Goal: Transaction & Acquisition: Purchase product/service

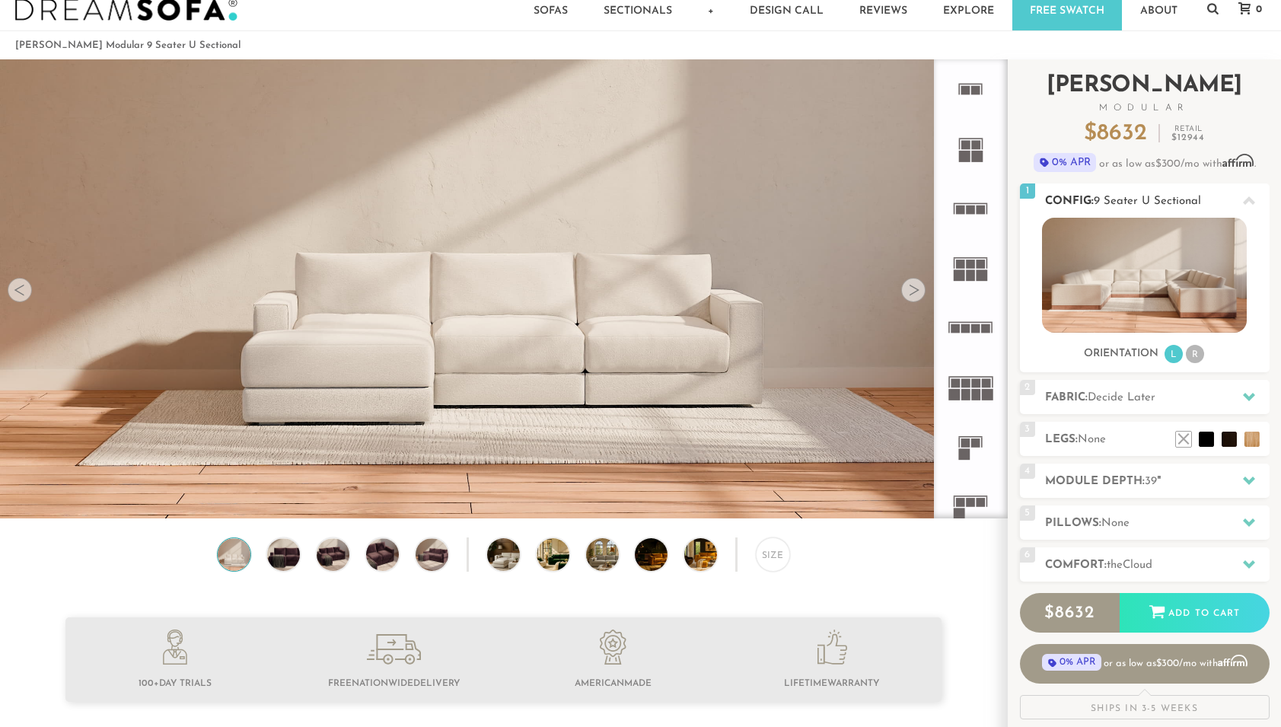
scroll to position [16, 0]
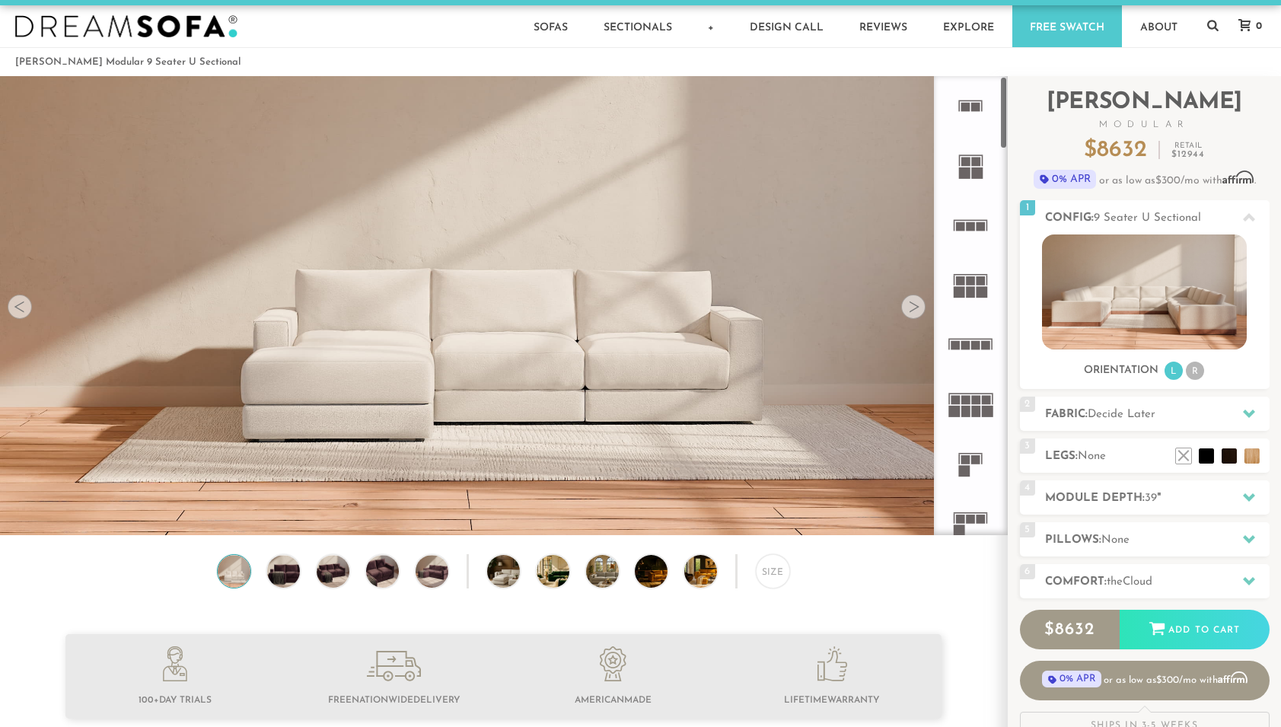
click at [918, 305] on div at bounding box center [913, 306] width 24 height 24
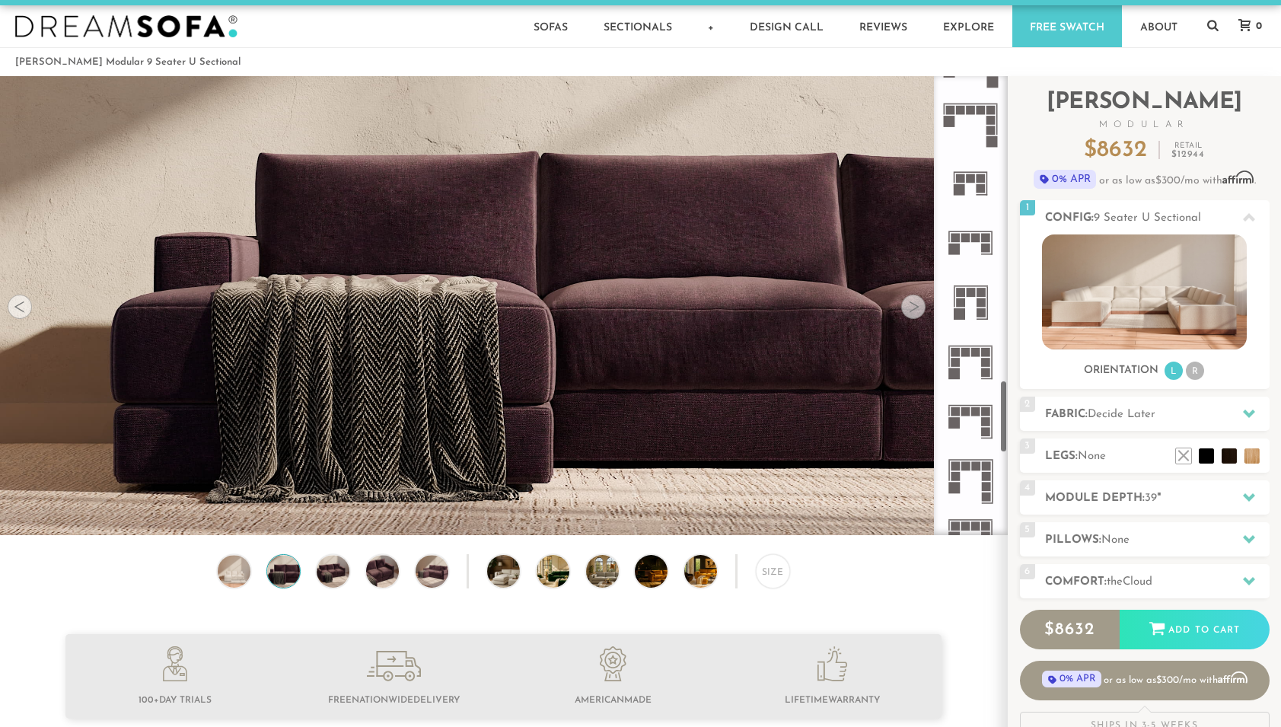
scroll to position [1892, 0]
click at [977, 361] on icon at bounding box center [970, 359] width 59 height 59
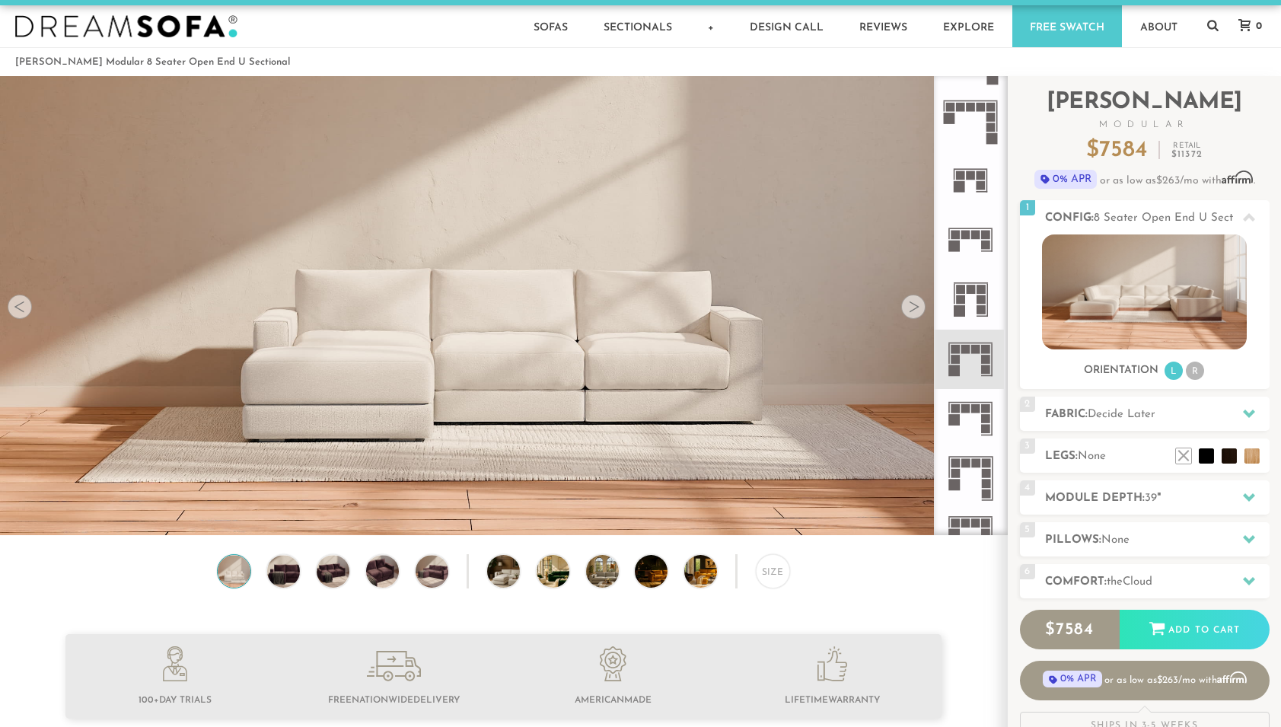
click at [912, 302] on div at bounding box center [913, 306] width 24 height 24
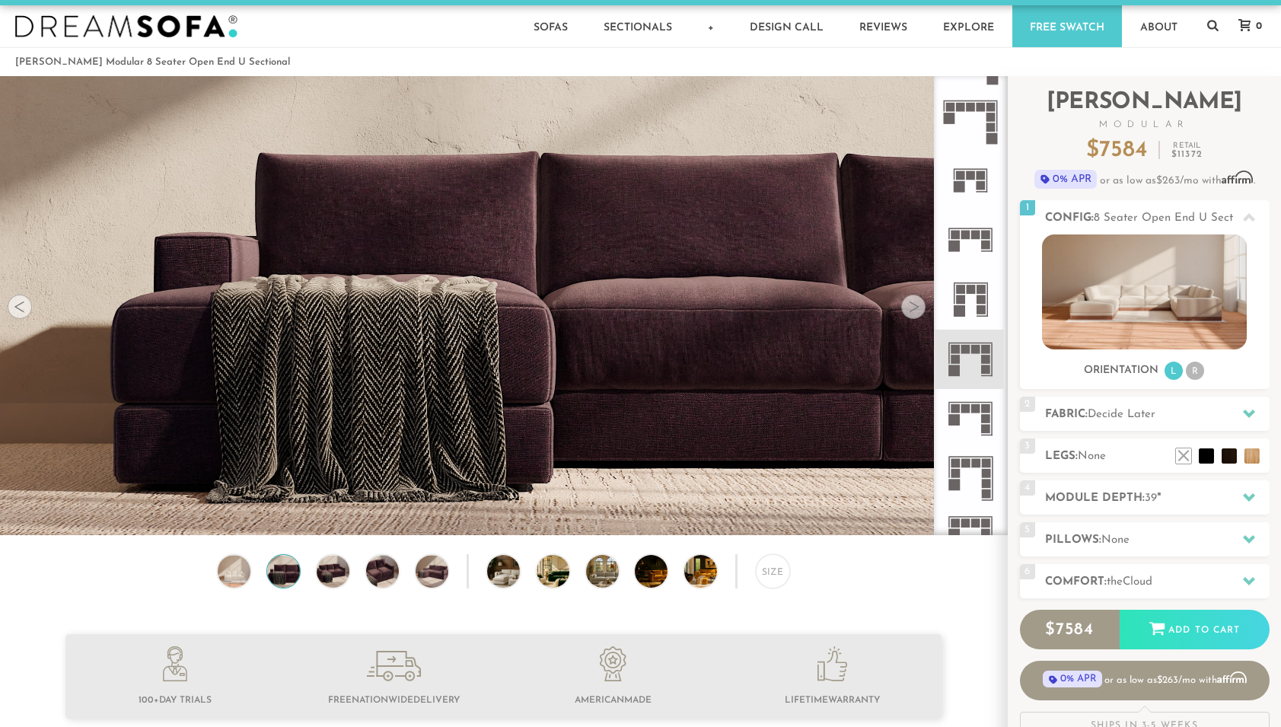
click at [912, 302] on div at bounding box center [913, 306] width 24 height 24
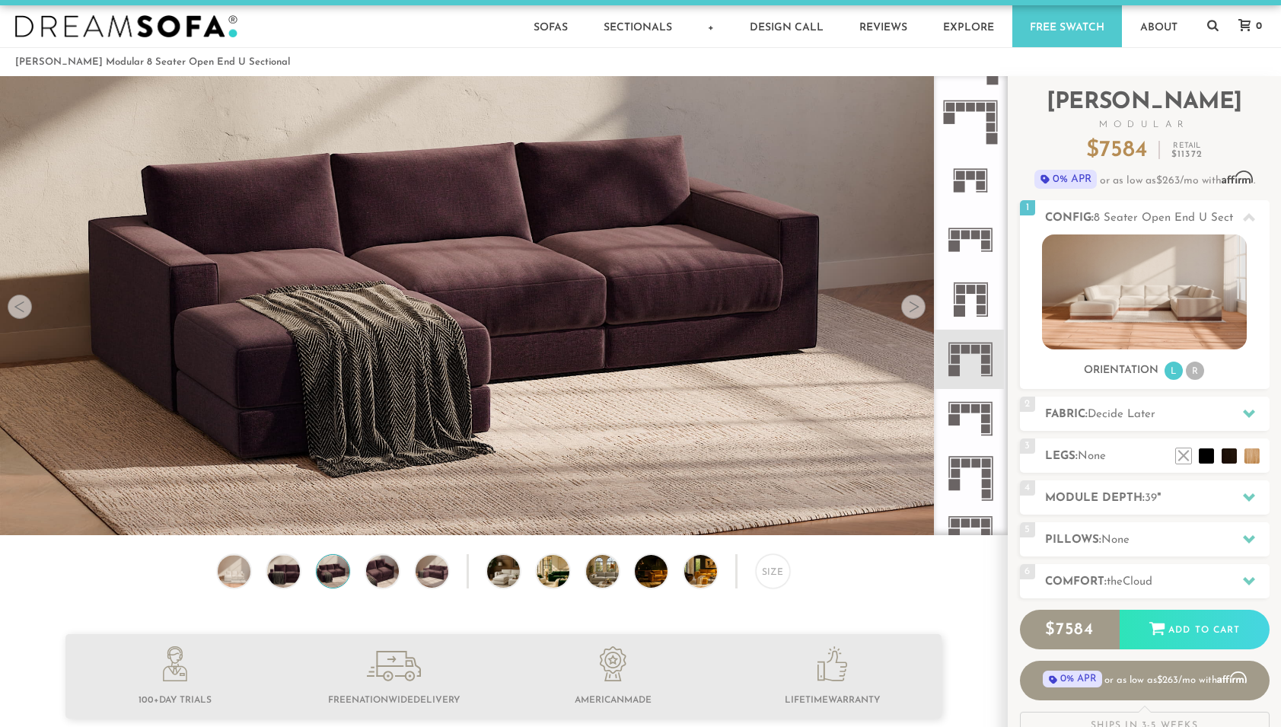
click at [912, 302] on div at bounding box center [913, 306] width 24 height 24
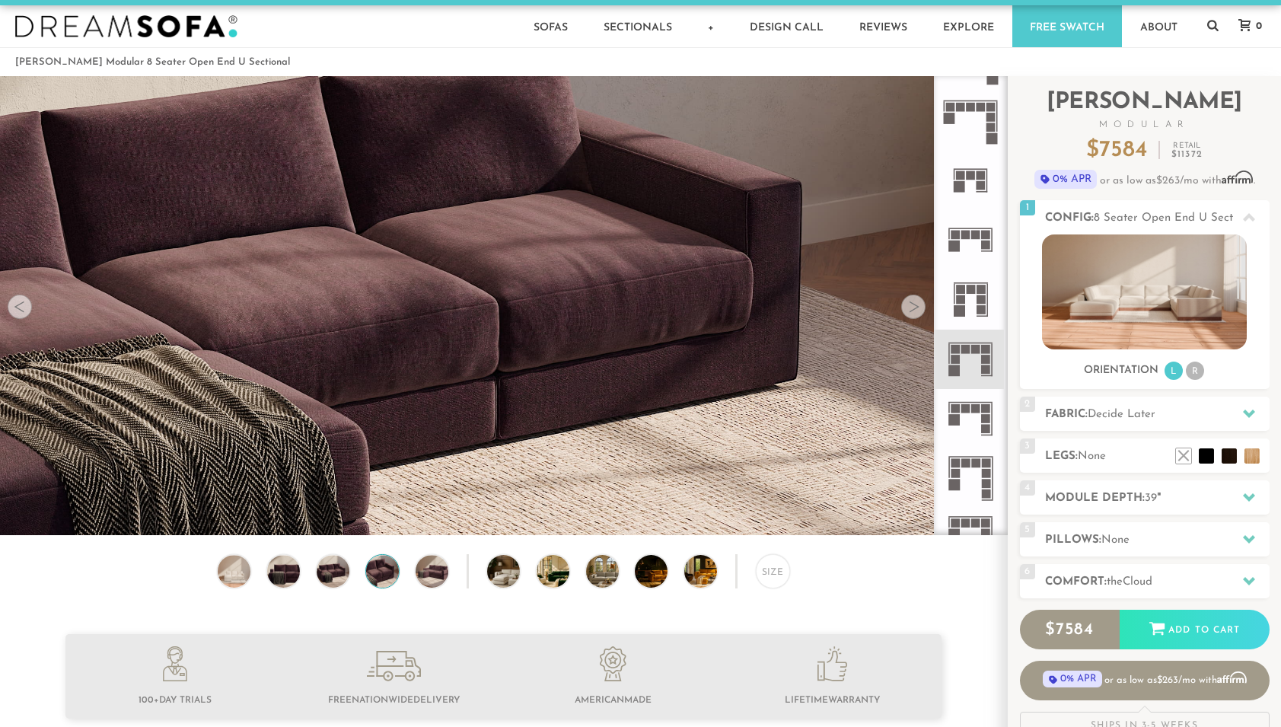
click at [912, 302] on div at bounding box center [913, 306] width 24 height 24
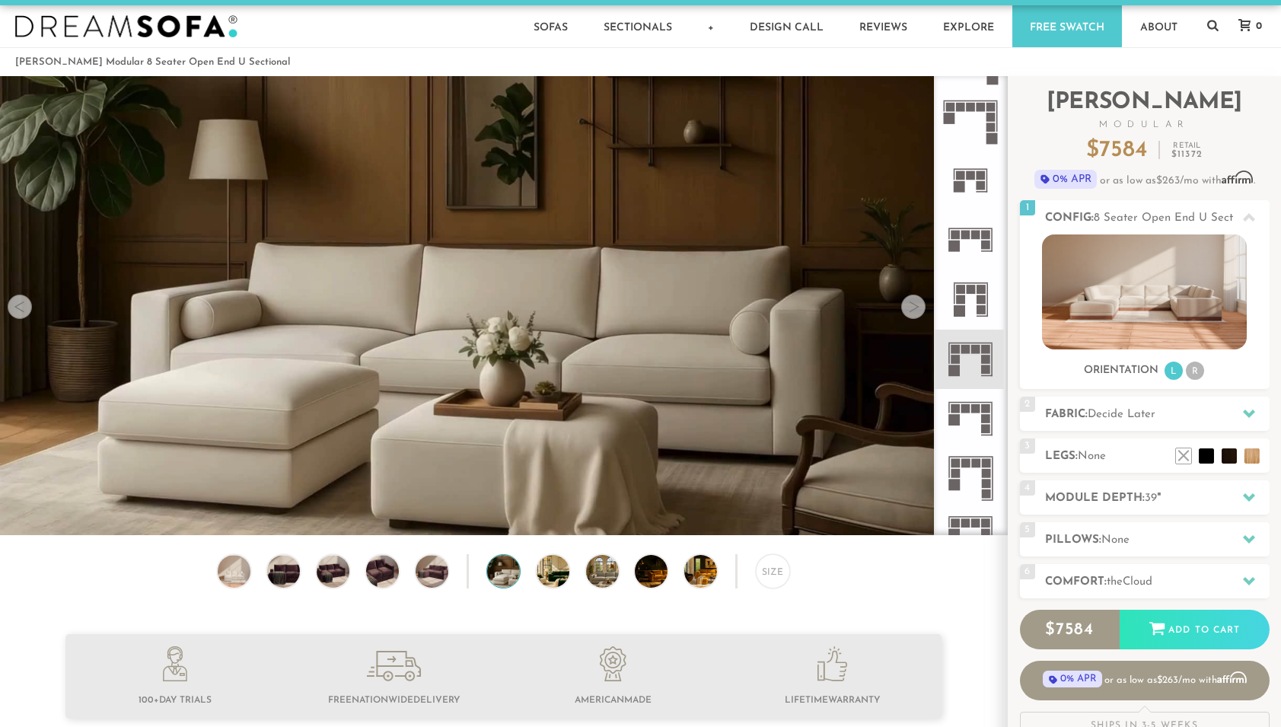
click at [912, 302] on div at bounding box center [913, 306] width 24 height 24
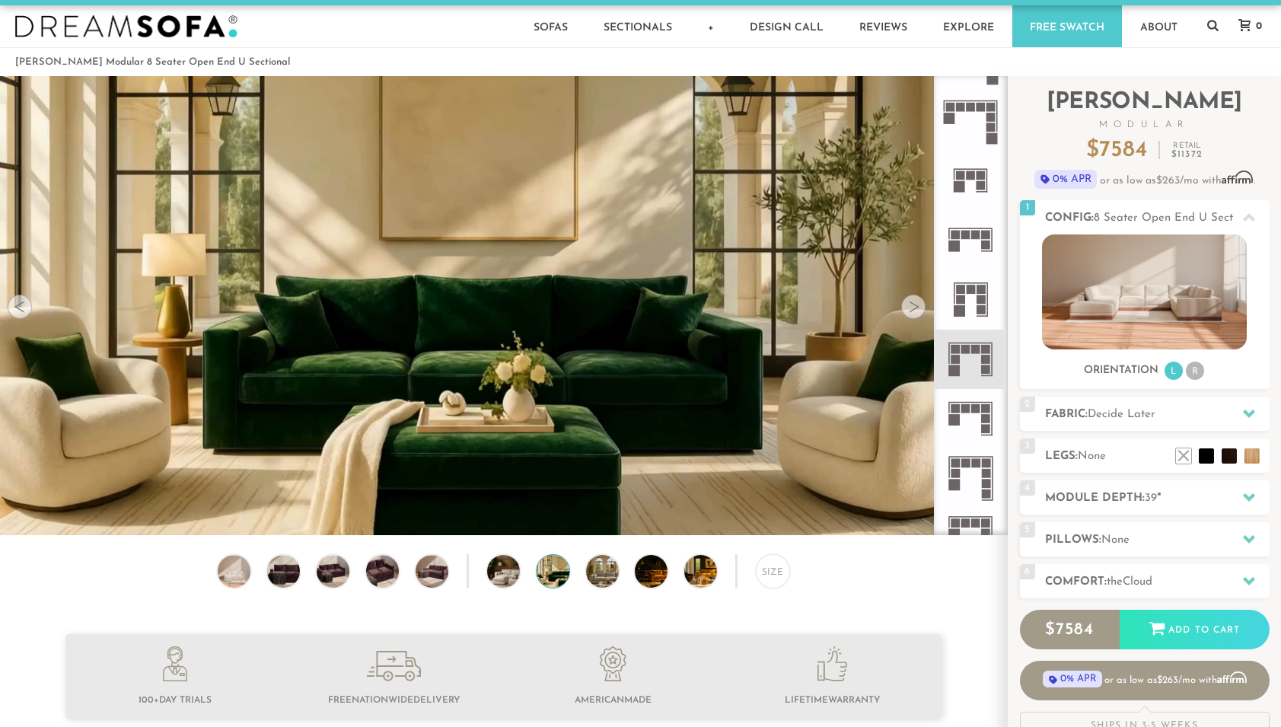
click at [912, 302] on div at bounding box center [913, 306] width 24 height 24
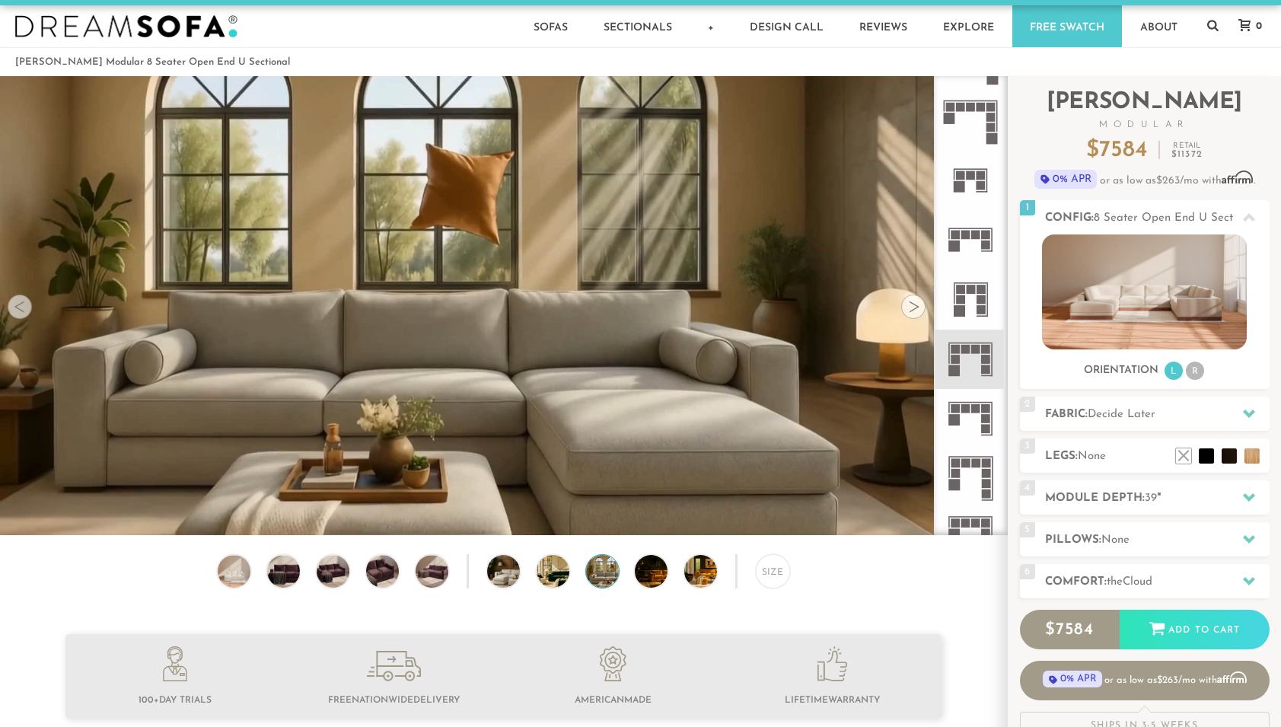
click at [912, 302] on div at bounding box center [913, 306] width 24 height 24
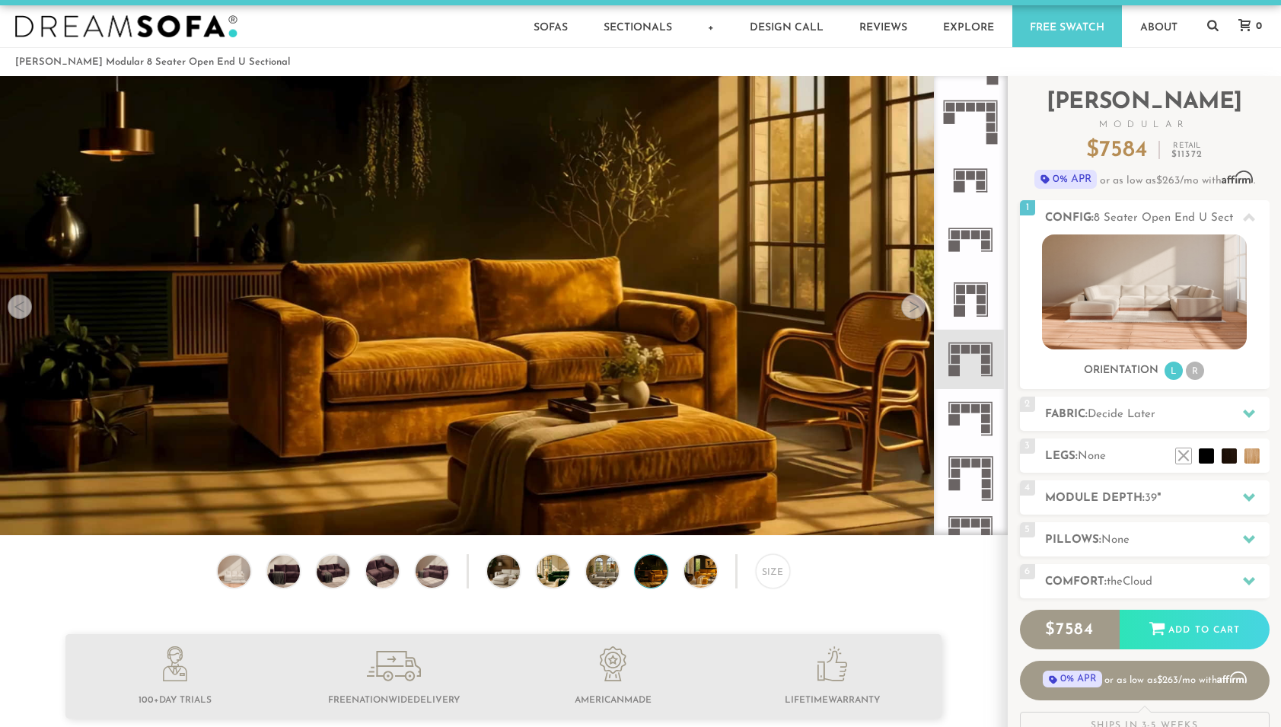
click at [912, 302] on div at bounding box center [913, 306] width 24 height 24
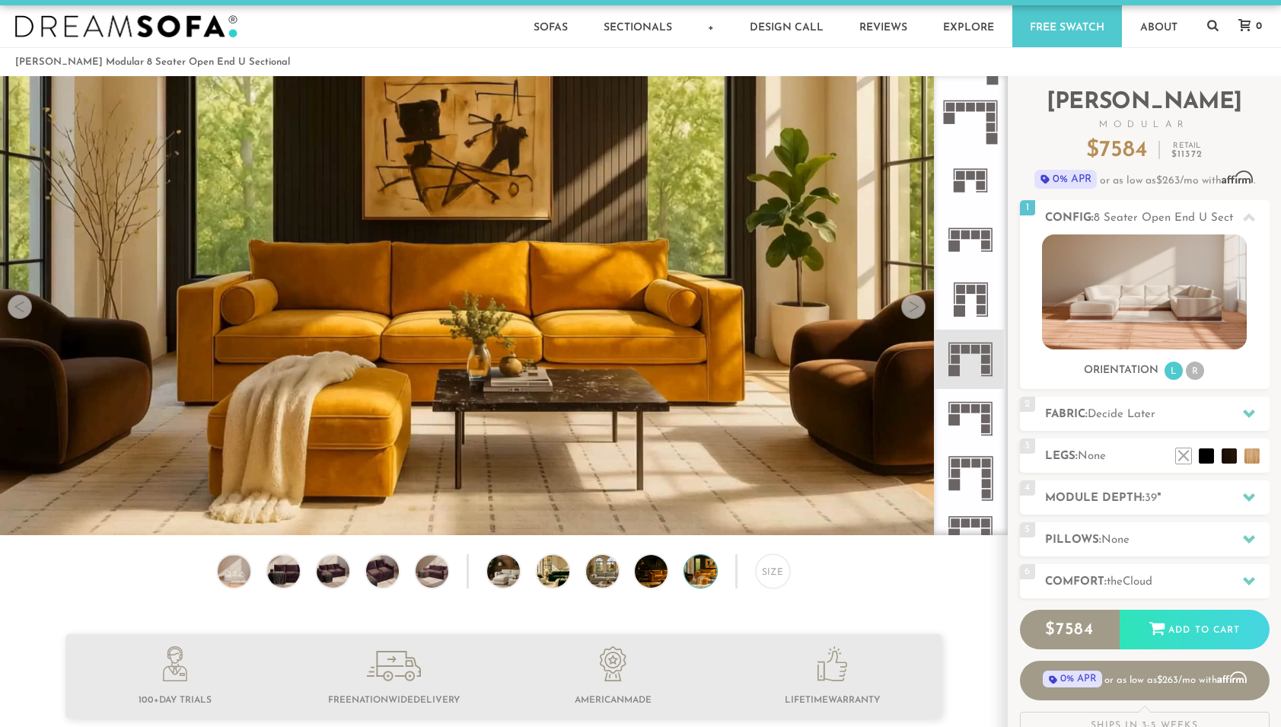
click at [912, 302] on div at bounding box center [913, 306] width 24 height 24
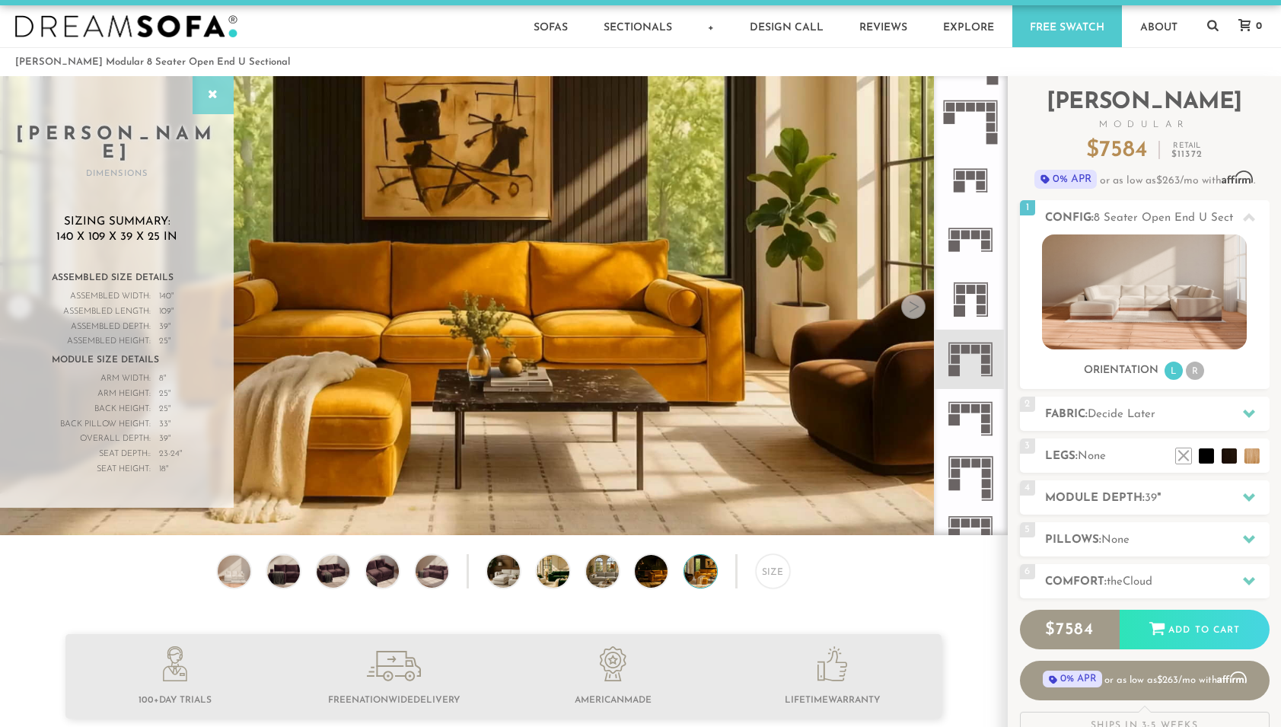
click at [220, 100] on icon at bounding box center [213, 95] width 17 height 12
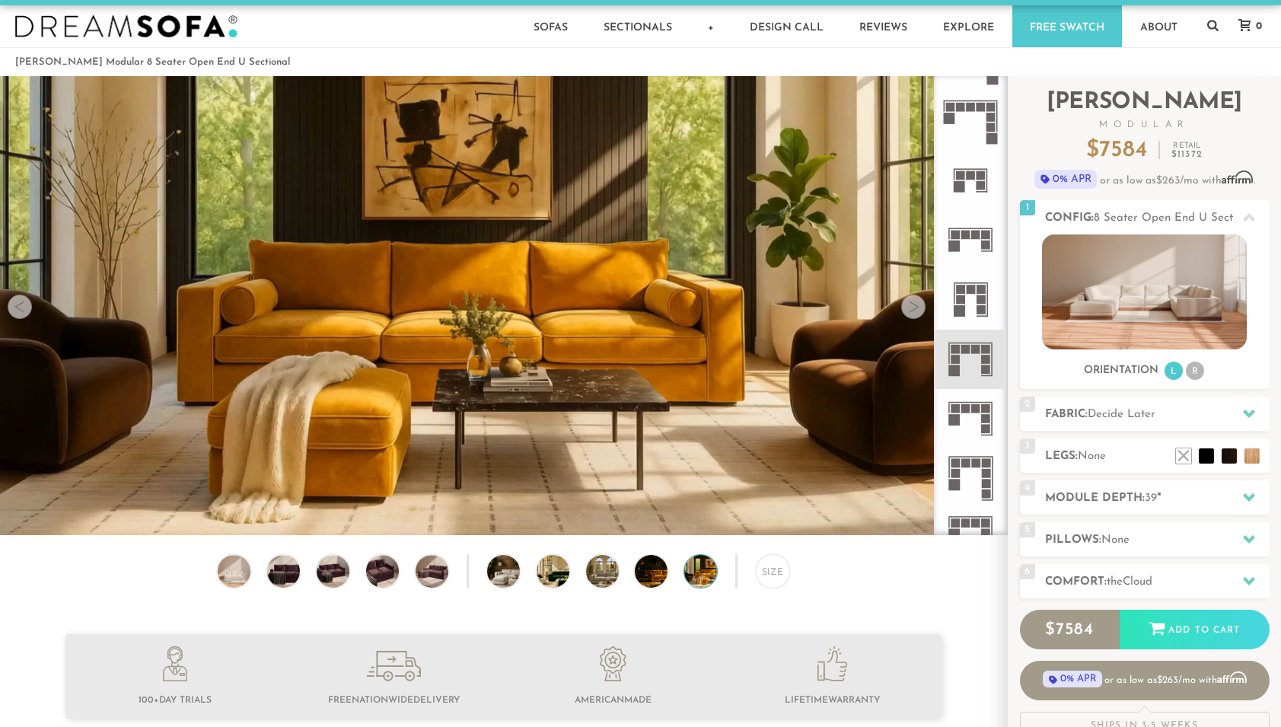
click at [546, 318] on video at bounding box center [503, 278] width 1007 height 566
